Goal: Task Accomplishment & Management: Manage account settings

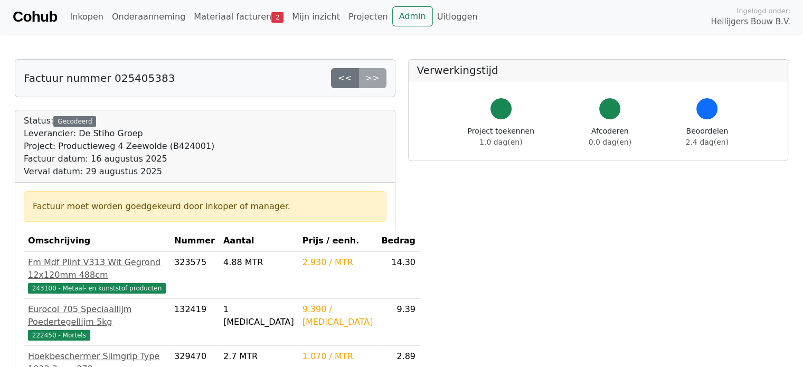
scroll to position [229, 0]
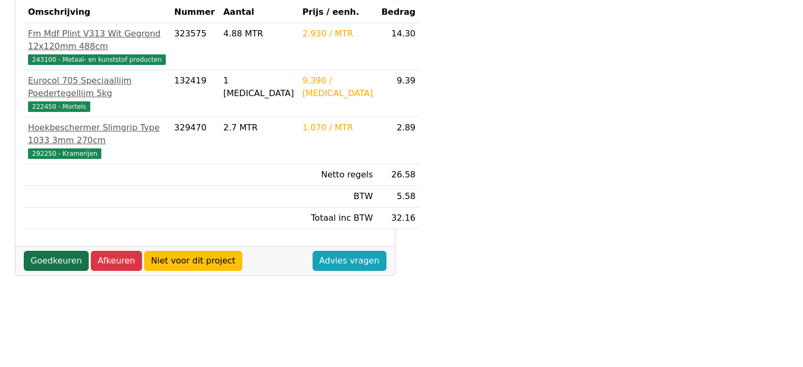
click at [50, 260] on link "Goedkeuren" at bounding box center [56, 261] width 65 height 20
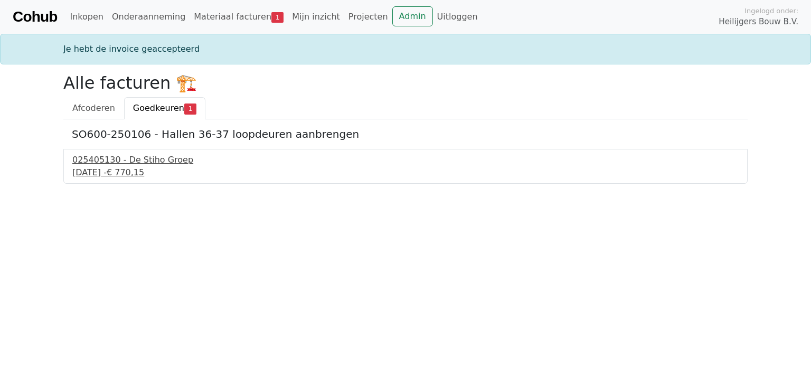
click at [107, 160] on div "025405130 - De Stiho Groep" at bounding box center [405, 160] width 666 height 13
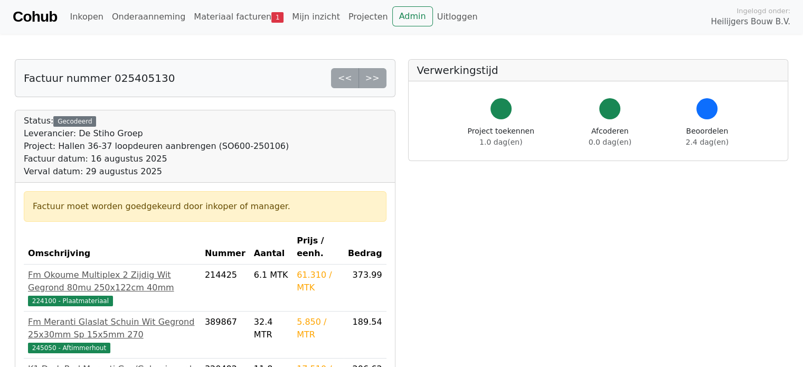
scroll to position [229, 0]
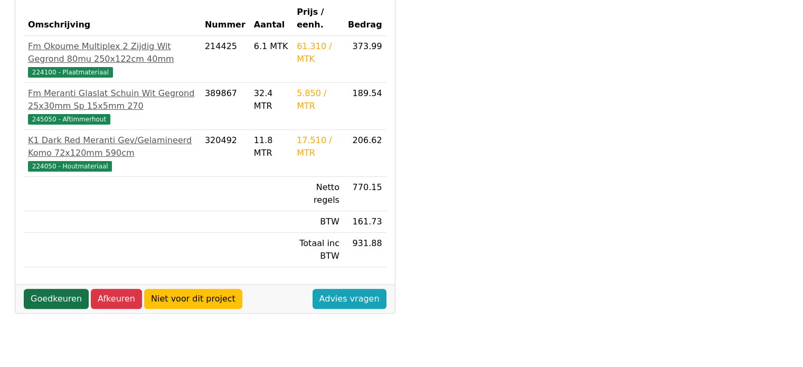
click at [67, 296] on link "Goedkeuren" at bounding box center [56, 299] width 65 height 20
